Goal: Information Seeking & Learning: Learn about a topic

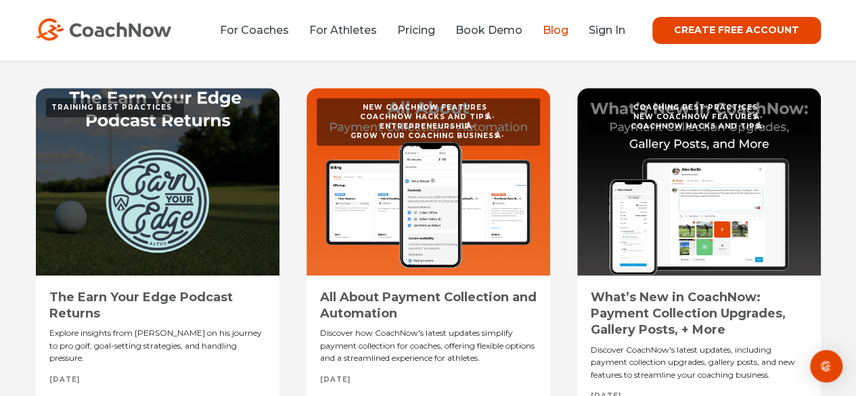
scroll to position [723, 0]
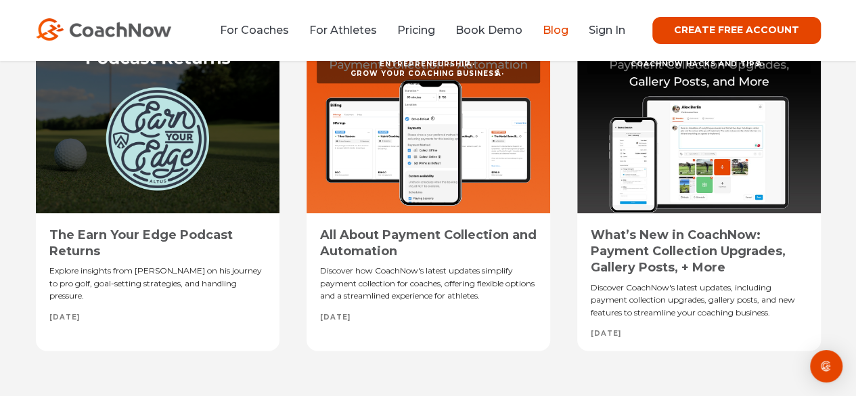
click at [154, 147] on div at bounding box center [158, 119] width 244 height 187
click at [127, 232] on link "The Earn Your Edge Podcast Returns" at bounding box center [140, 242] width 183 height 31
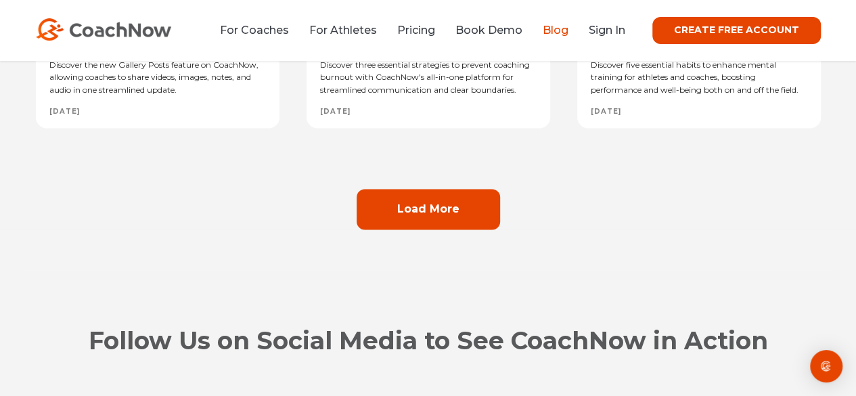
scroll to position [1315, 0]
click at [425, 229] on link "Load More" at bounding box center [428, 209] width 143 height 41
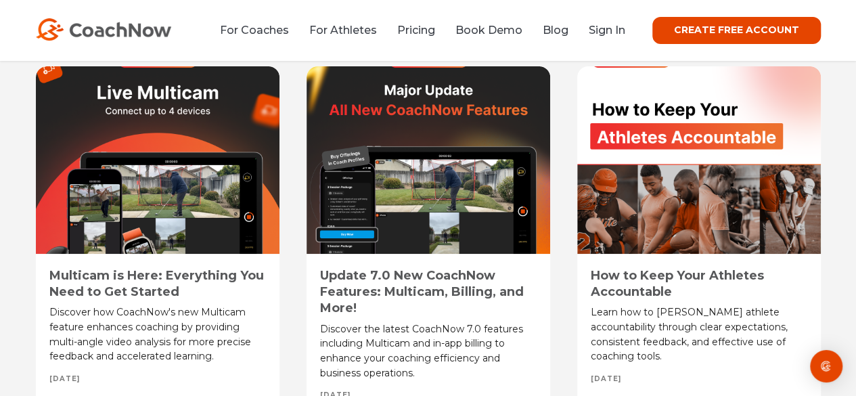
scroll to position [2818, 0]
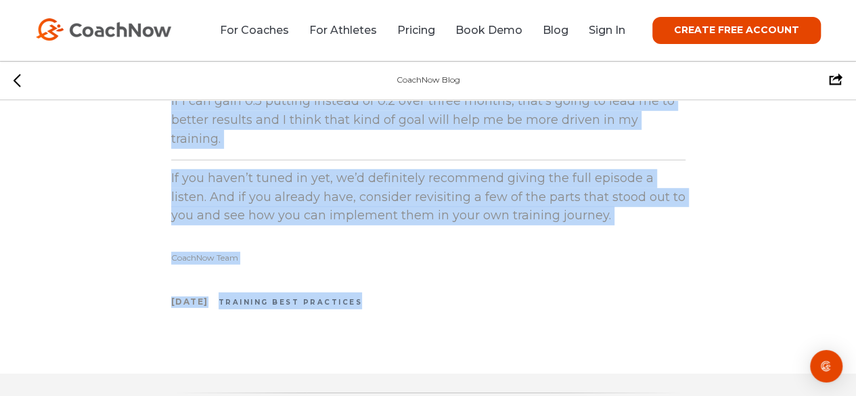
scroll to position [1992, 0]
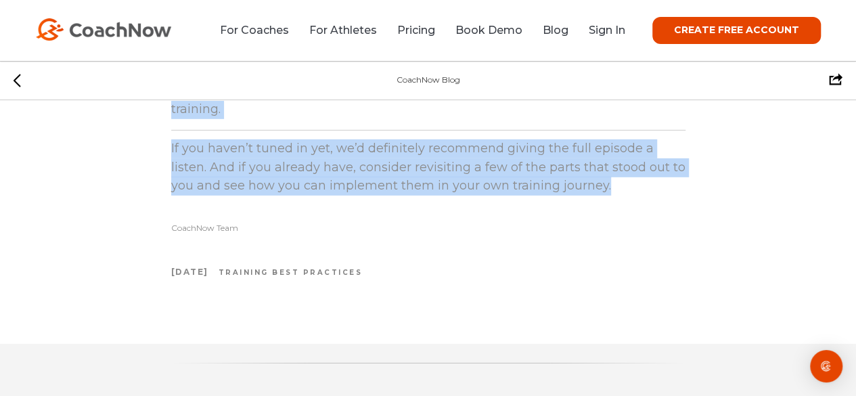
drag, startPoint x: 170, startPoint y: 133, endPoint x: 683, endPoint y: 198, distance: 516.9
copy div "The Earn Your Edge Podcast Returns Have you checked out the latest episode of E…"
